Goal: Task Accomplishment & Management: Complete application form

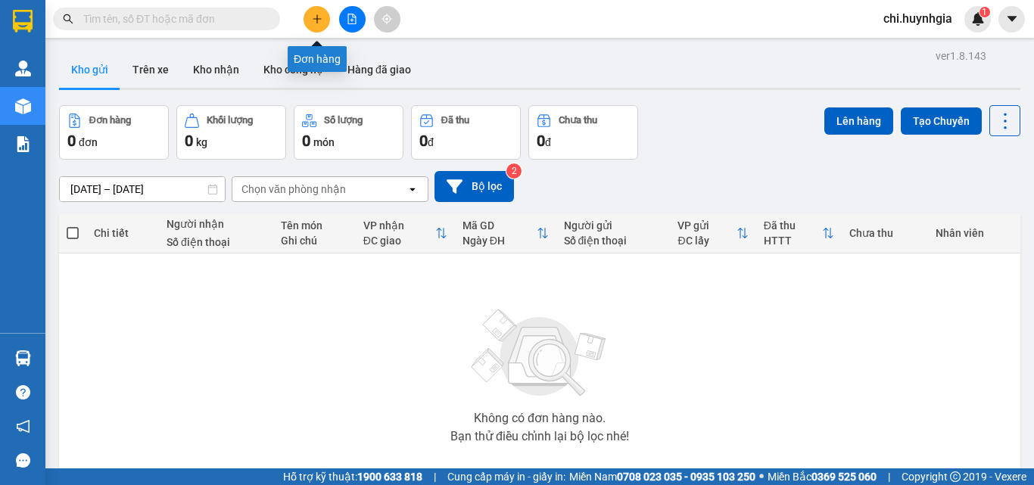
click at [316, 23] on icon "plus" at bounding box center [317, 19] width 11 height 11
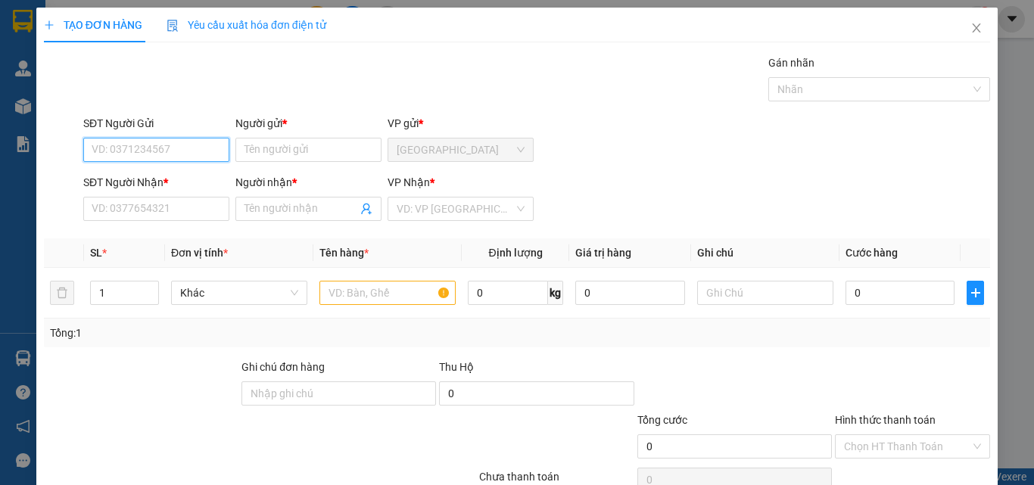
click at [157, 150] on input "SĐT Người Gửi" at bounding box center [156, 150] width 146 height 24
type input "0384929720"
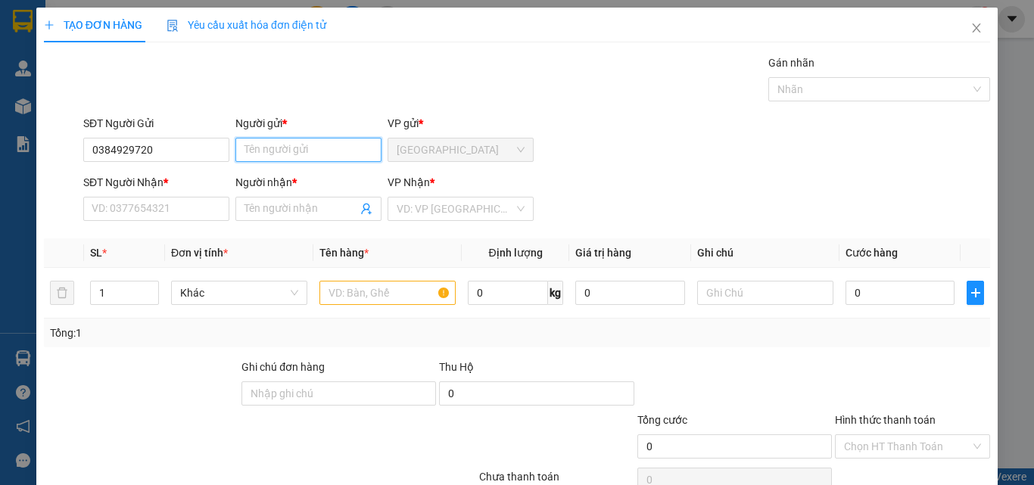
click at [272, 148] on input "Người gửi *" at bounding box center [308, 150] width 146 height 24
paste input "ê"
paste input "ếu"
type input "hiếu"
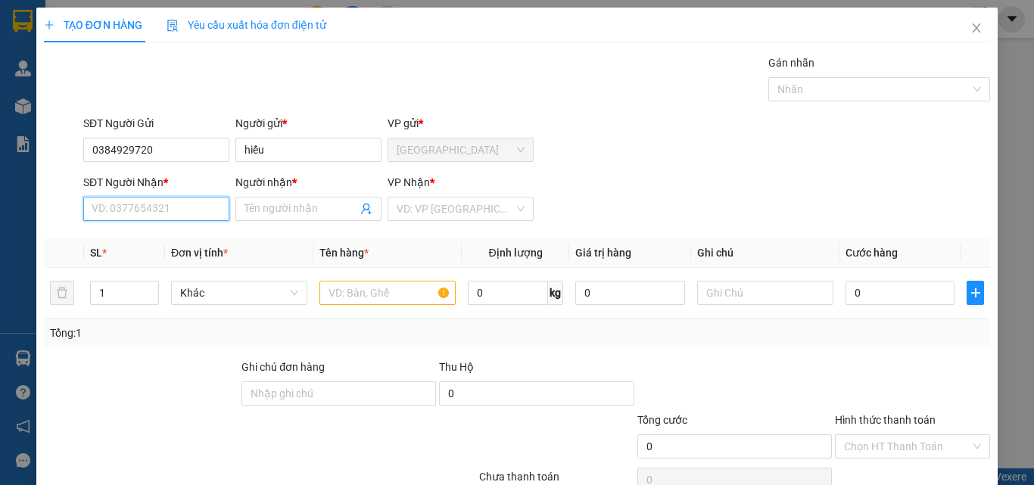
click at [167, 212] on input "SĐT Người Nhận *" at bounding box center [156, 209] width 146 height 24
type input "0703762362"
click at [293, 206] on input "Người nhận *" at bounding box center [300, 209] width 113 height 17
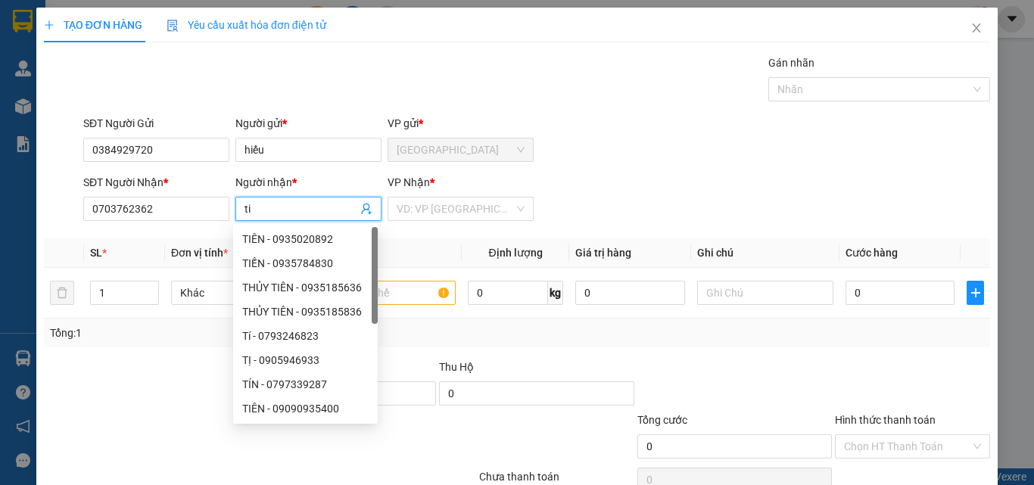
type input "t"
paste input "Ê"
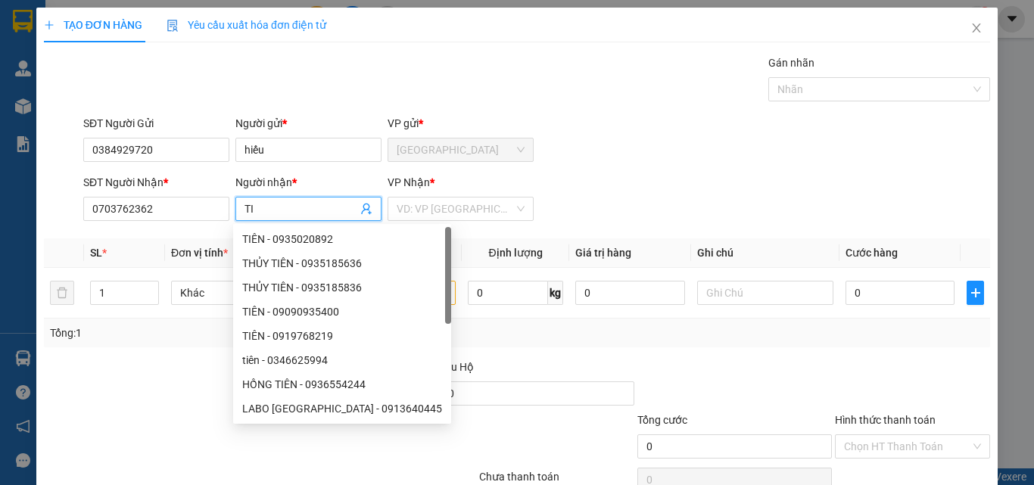
paste input "ỀN"
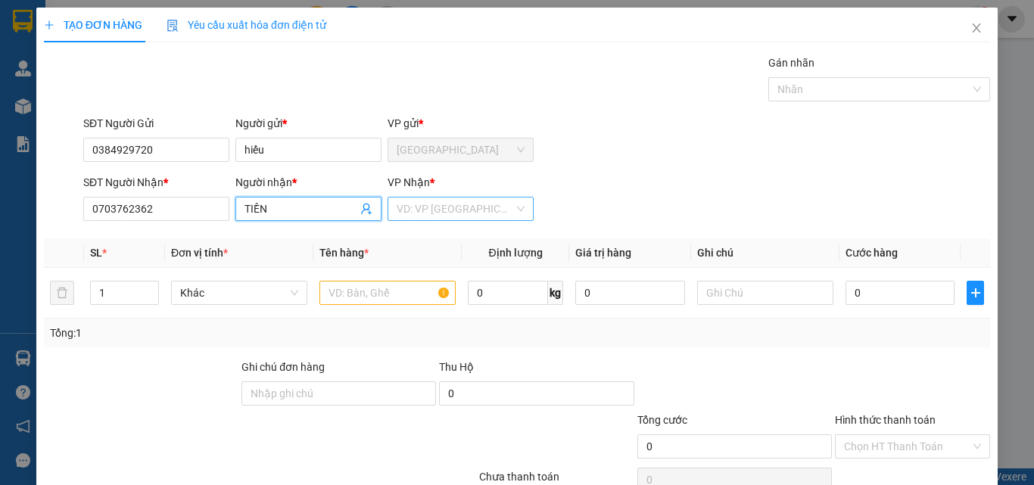
type input "TIỀN"
click at [444, 207] on input "search" at bounding box center [455, 209] width 117 height 23
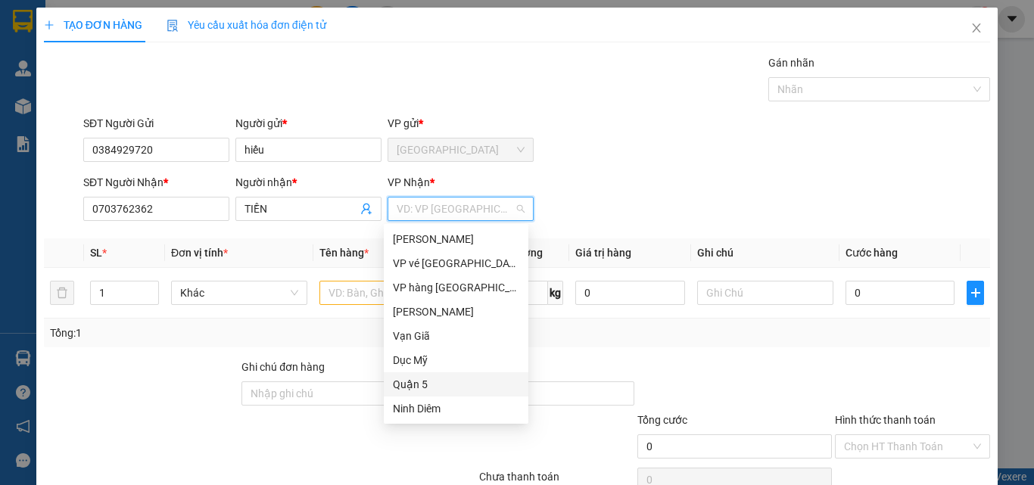
click at [431, 387] on div "Quận 5" at bounding box center [456, 384] width 126 height 17
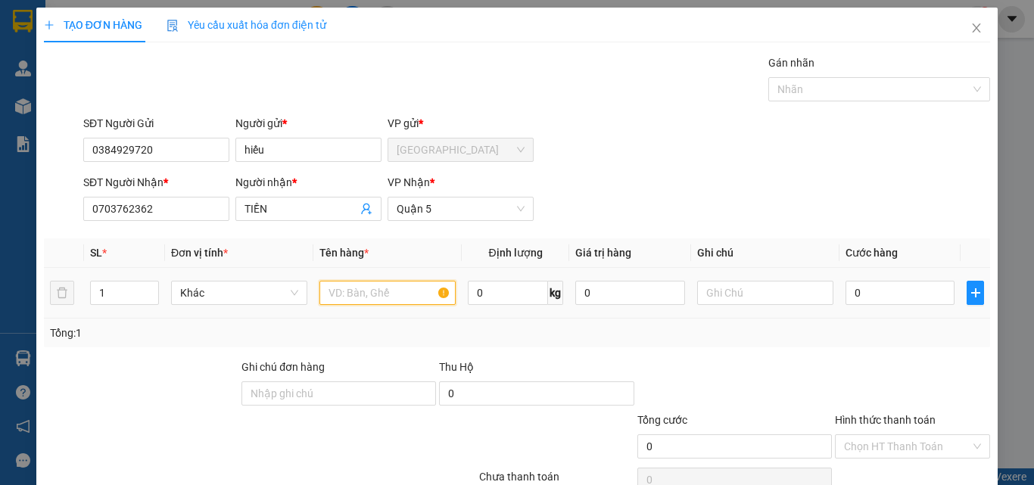
click at [369, 292] on input "text" at bounding box center [387, 293] width 136 height 24
click at [869, 291] on input "0" at bounding box center [899, 293] width 109 height 24
click at [340, 292] on input "PB" at bounding box center [387, 293] width 136 height 24
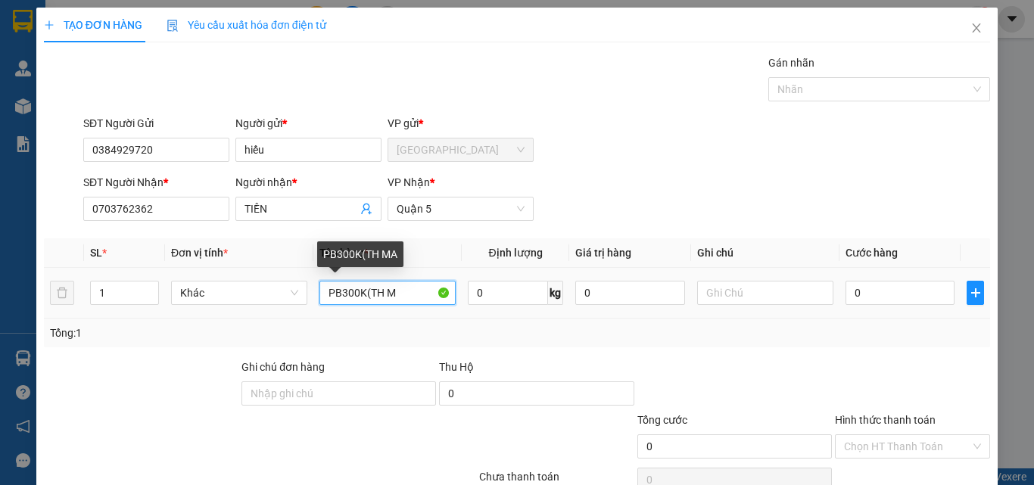
paste input "Ã"
type input "PB300K(TH MÃ 17373)"
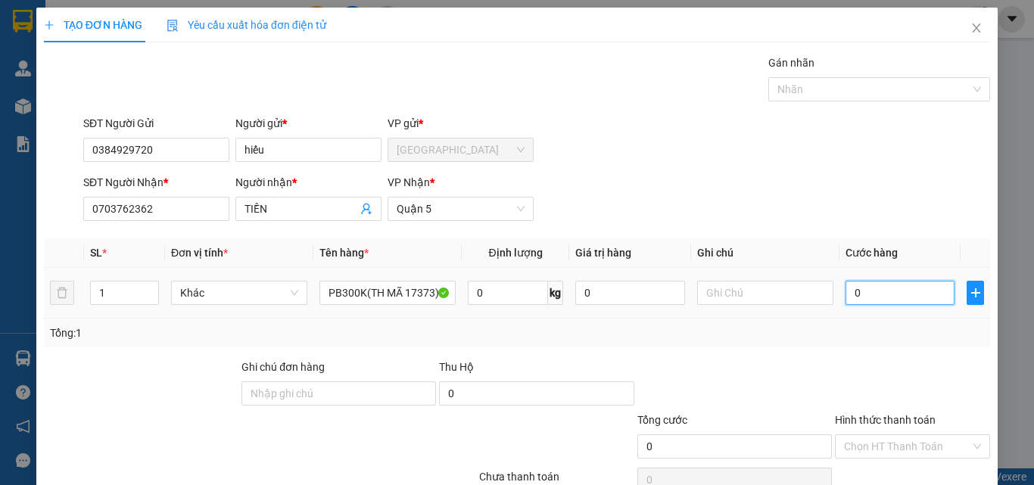
click at [863, 291] on input "0" at bounding box center [899, 293] width 109 height 24
type input "2"
type input "20"
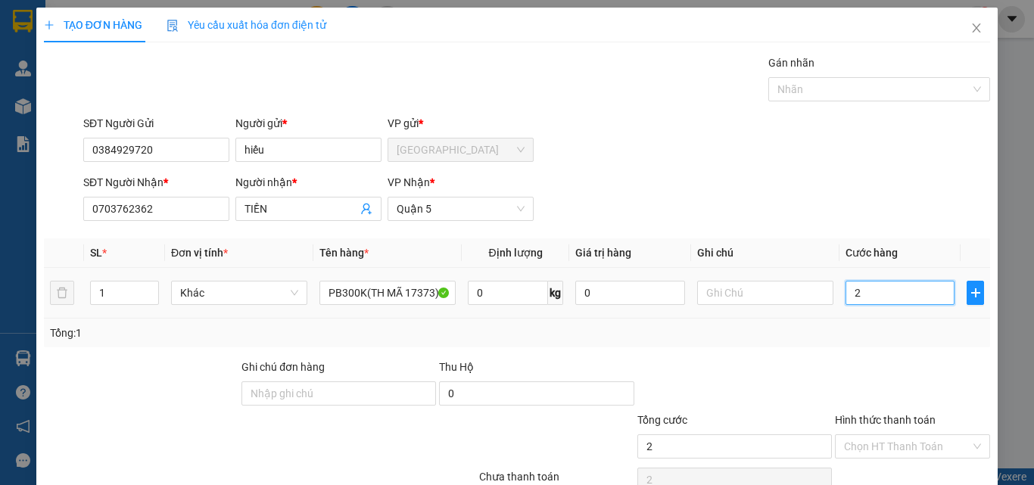
type input "20"
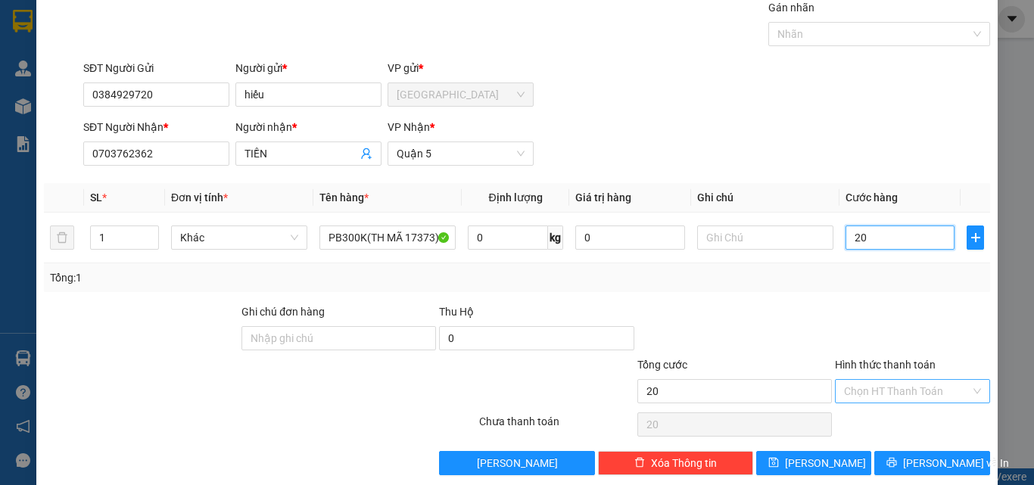
scroll to position [75, 0]
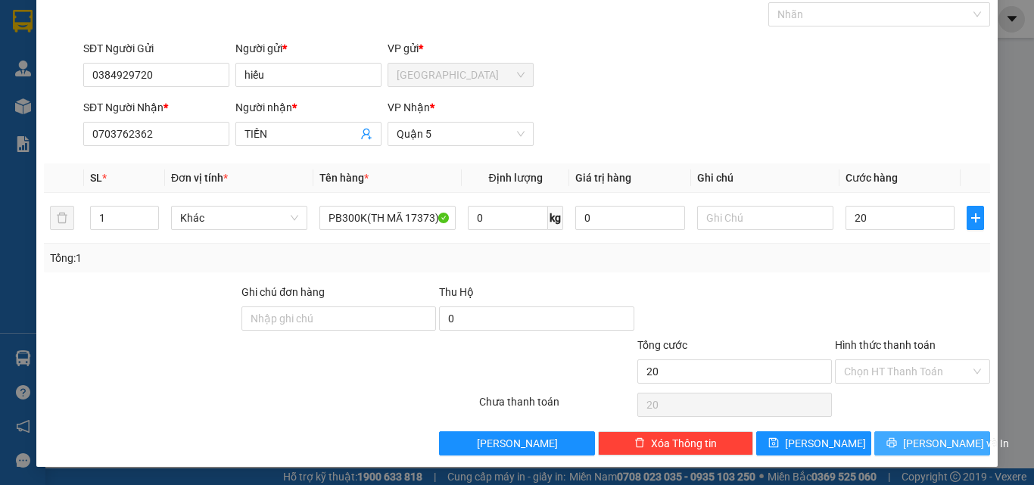
type input "20.000"
click at [923, 438] on span "Lưu và In" at bounding box center [956, 443] width 106 height 17
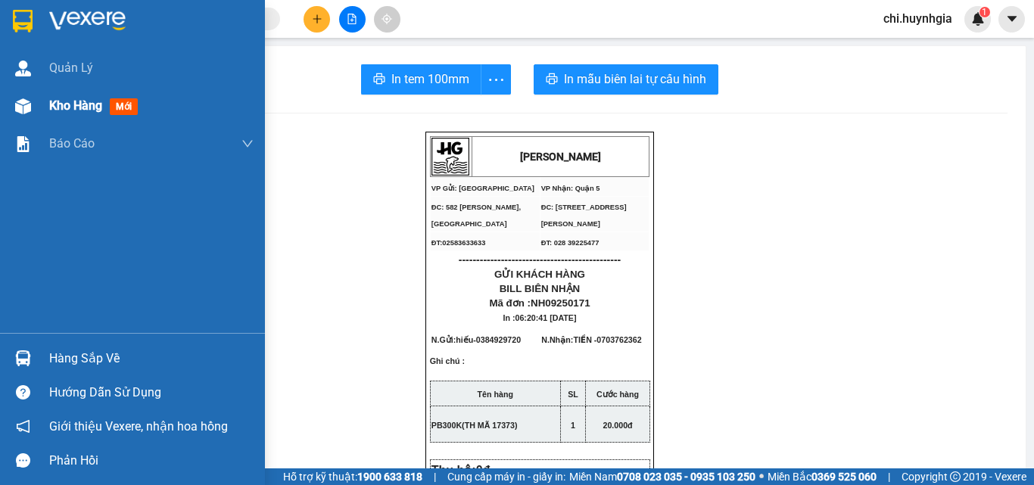
click at [68, 103] on span "Kho hàng" at bounding box center [75, 105] width 53 height 14
